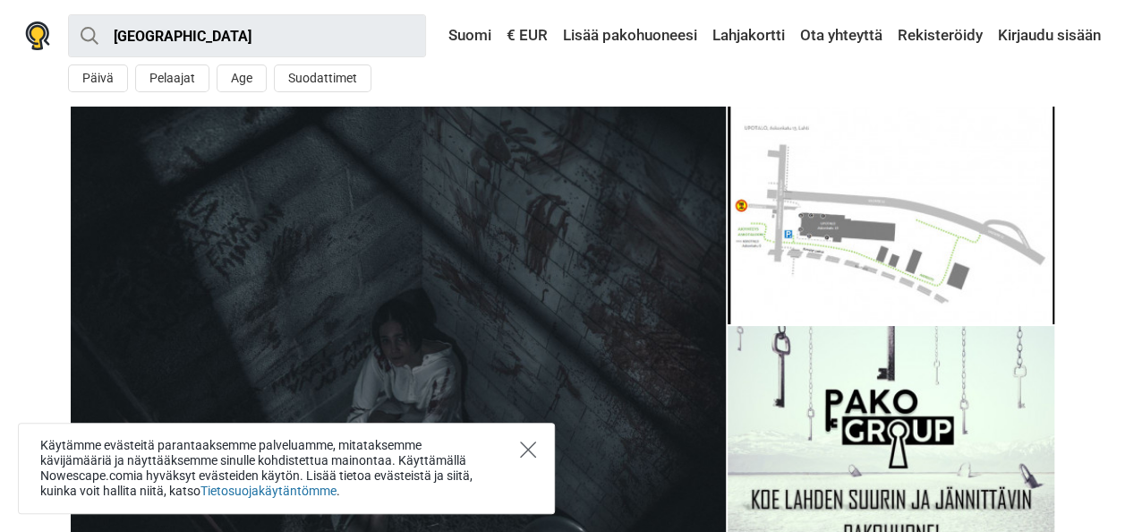
click at [529, 452] on icon "Close" at bounding box center [528, 449] width 16 height 16
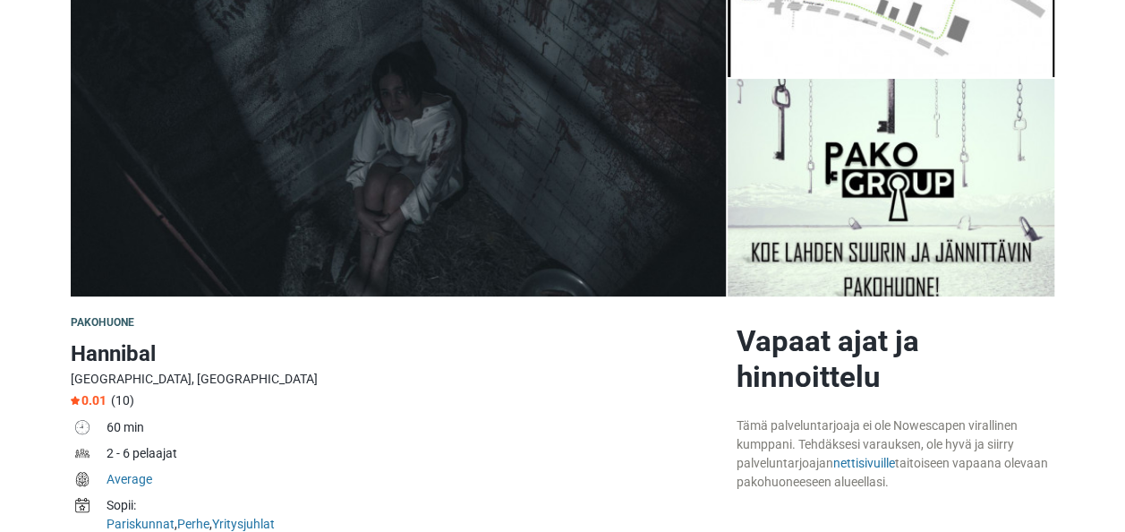
scroll to position [507, 0]
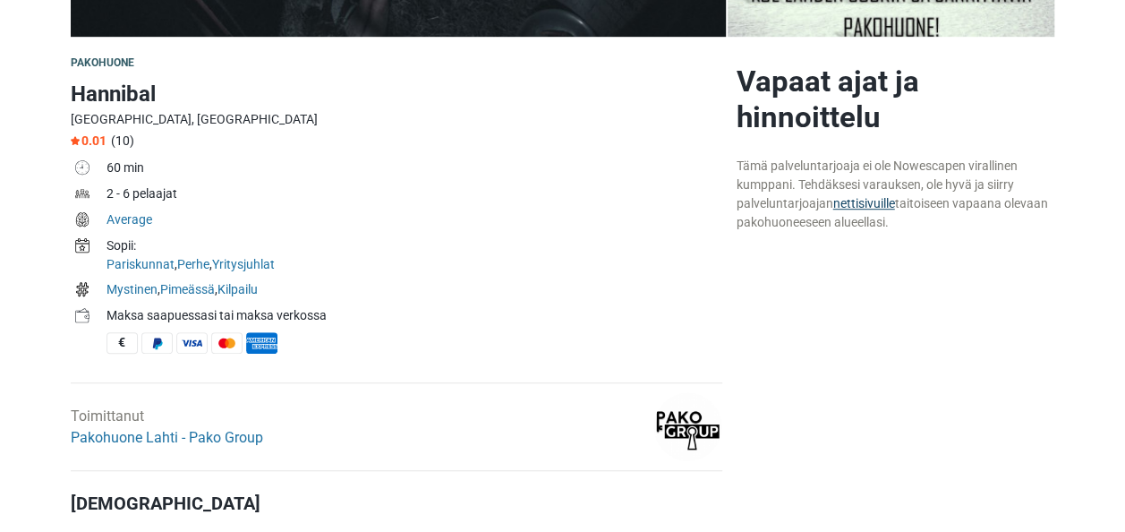
click at [868, 203] on link "nettisivuille" at bounding box center [864, 203] width 62 height 14
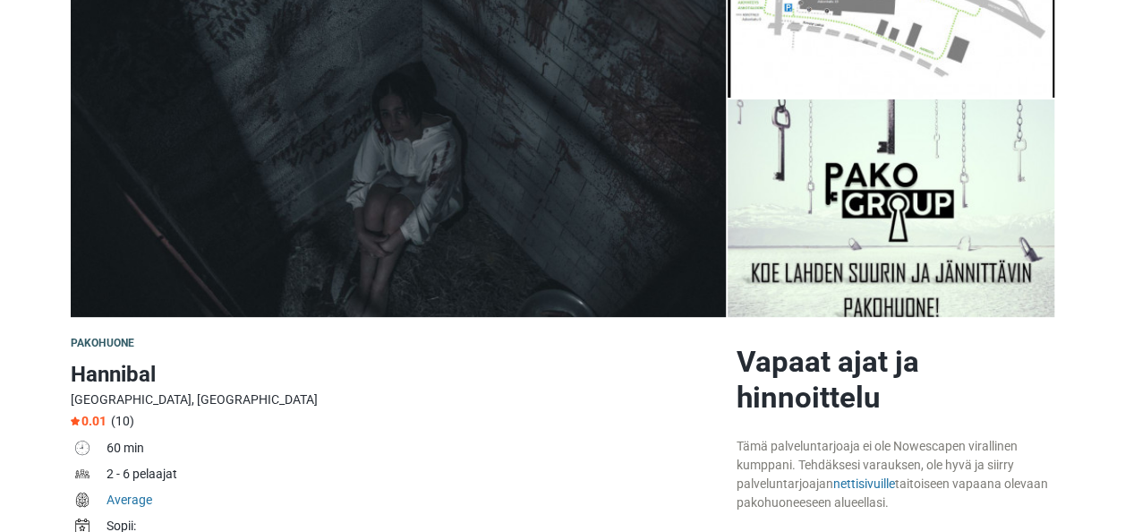
scroll to position [0, 0]
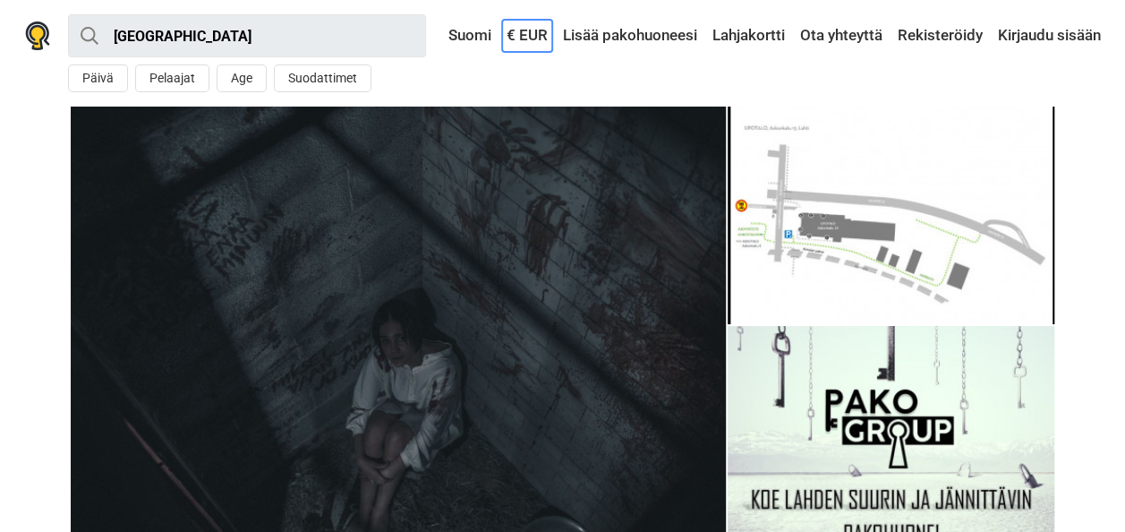
click at [518, 33] on link "€ EUR" at bounding box center [527, 36] width 50 height 32
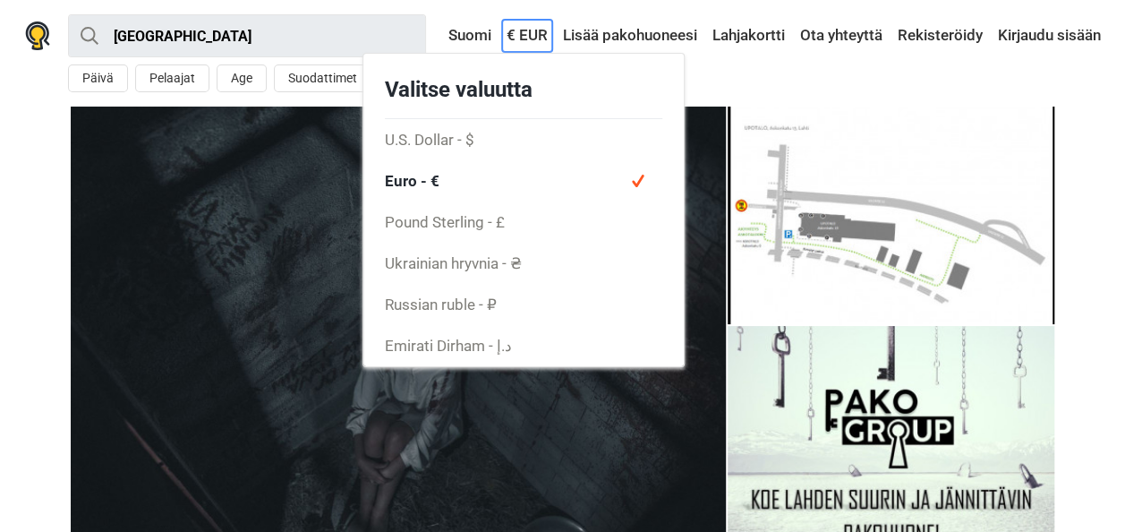
click at [518, 33] on link "€ EUR" at bounding box center [527, 36] width 50 height 32
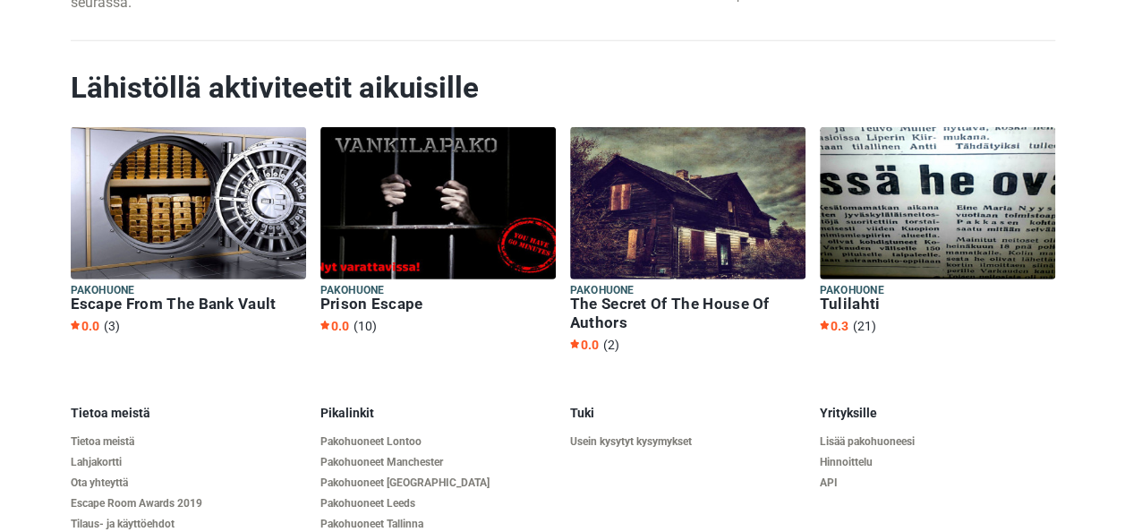
scroll to position [2764, 0]
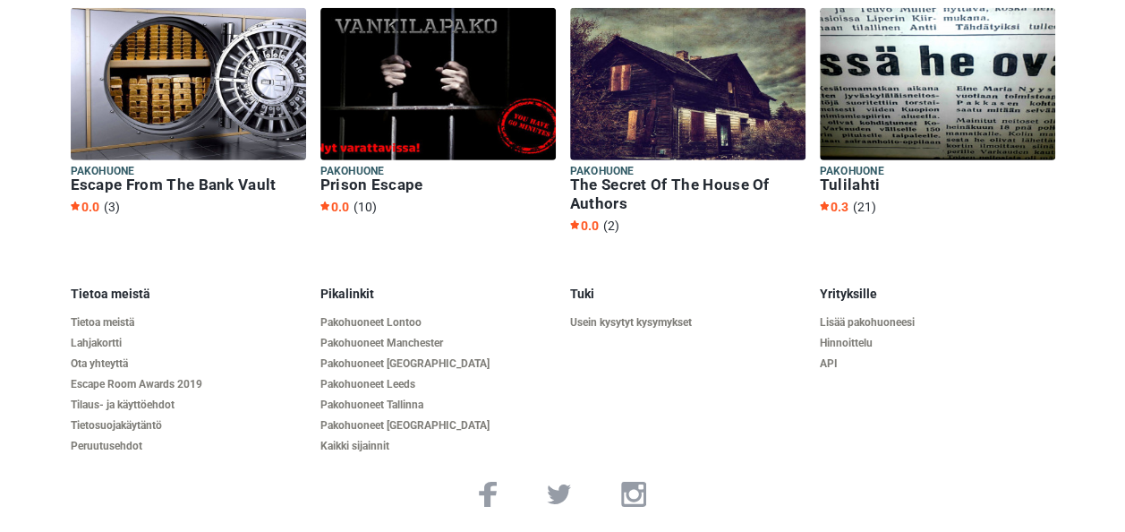
click at [972, 89] on img at bounding box center [937, 84] width 235 height 152
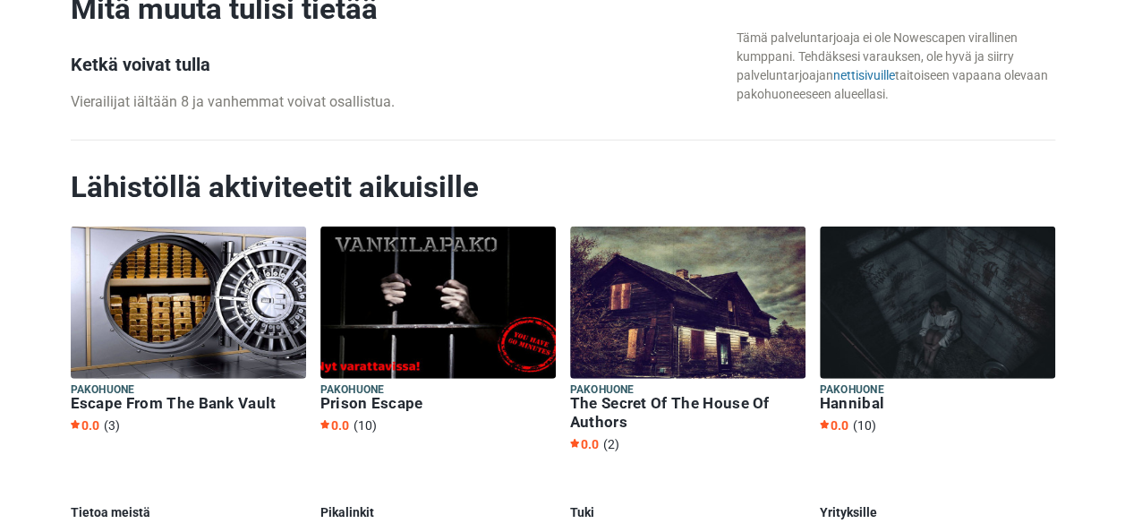
scroll to position [2494, 0]
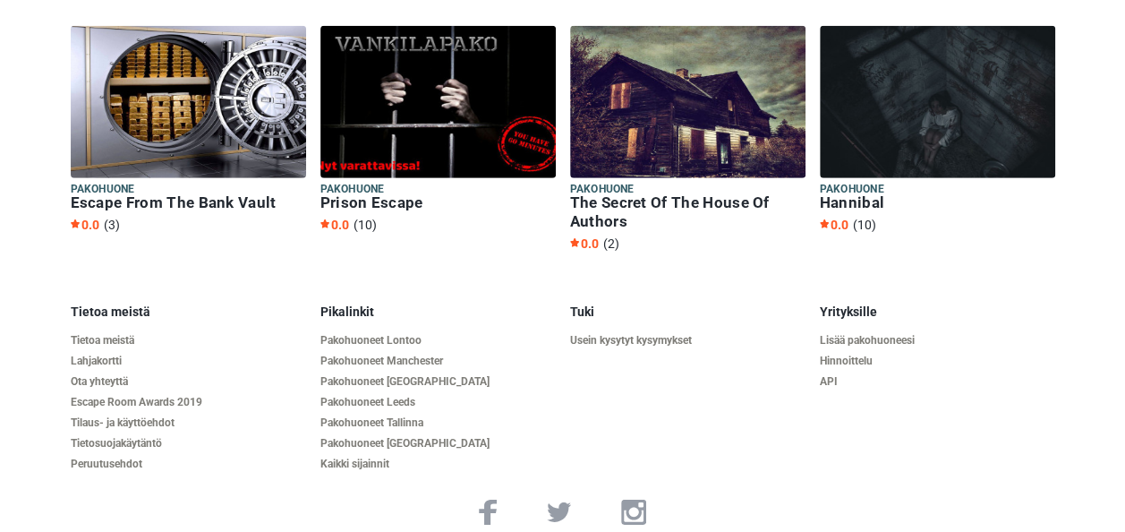
click at [904, 150] on img at bounding box center [937, 102] width 235 height 152
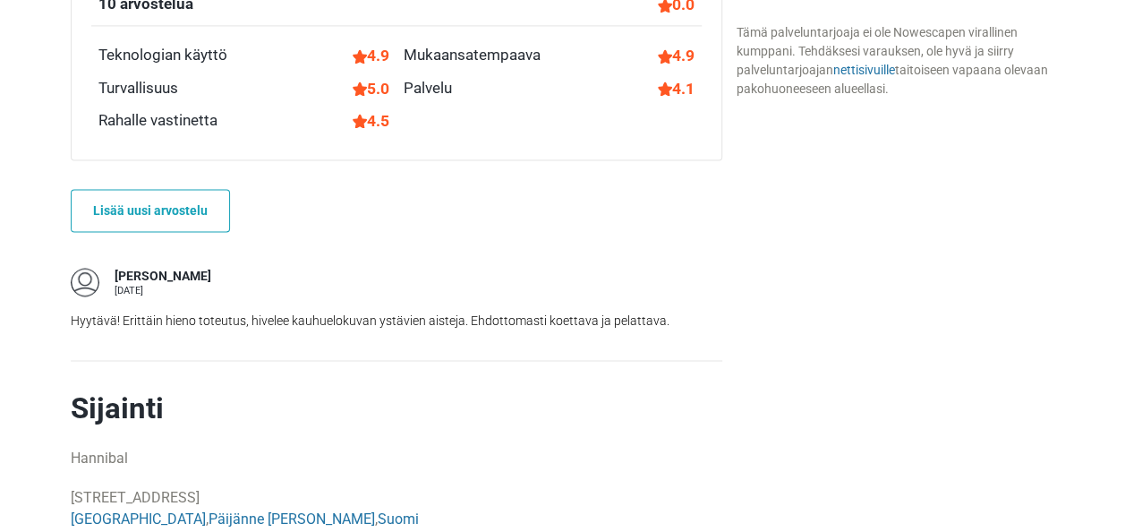
scroll to position [1381, 0]
